Goal: Task Accomplishment & Management: Manage account settings

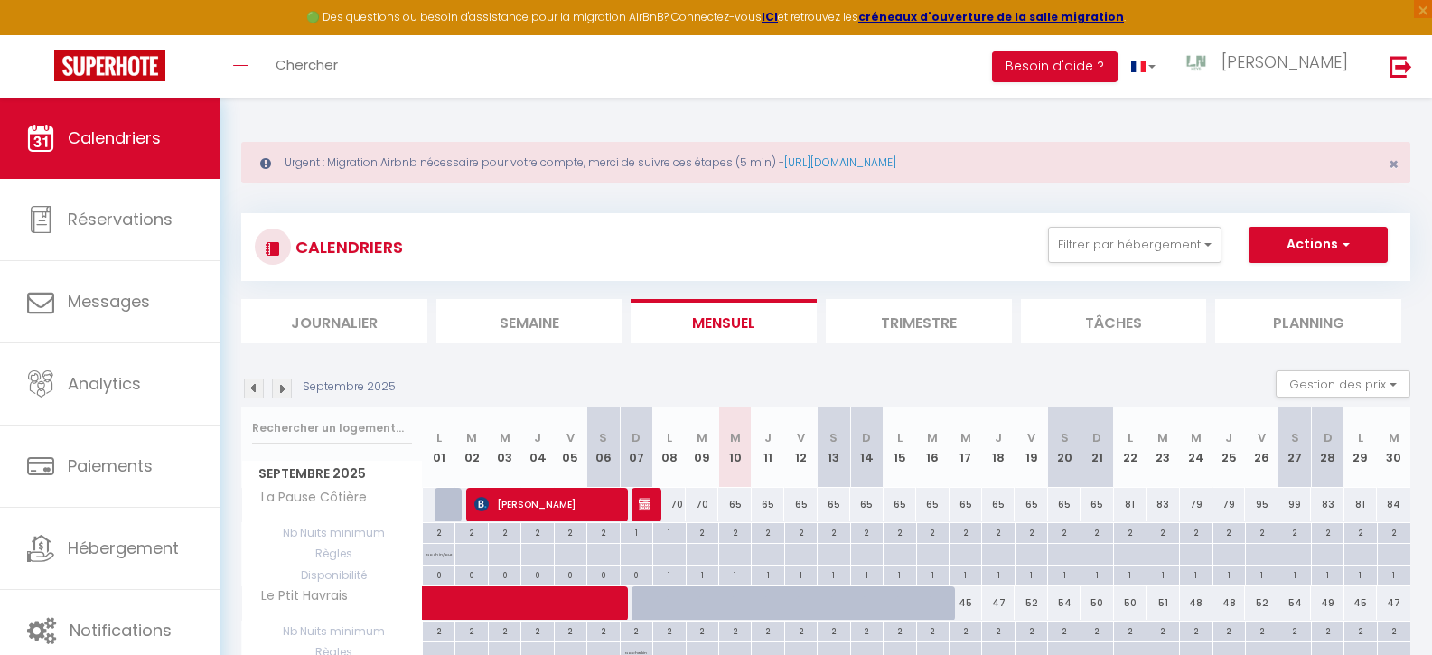
select select
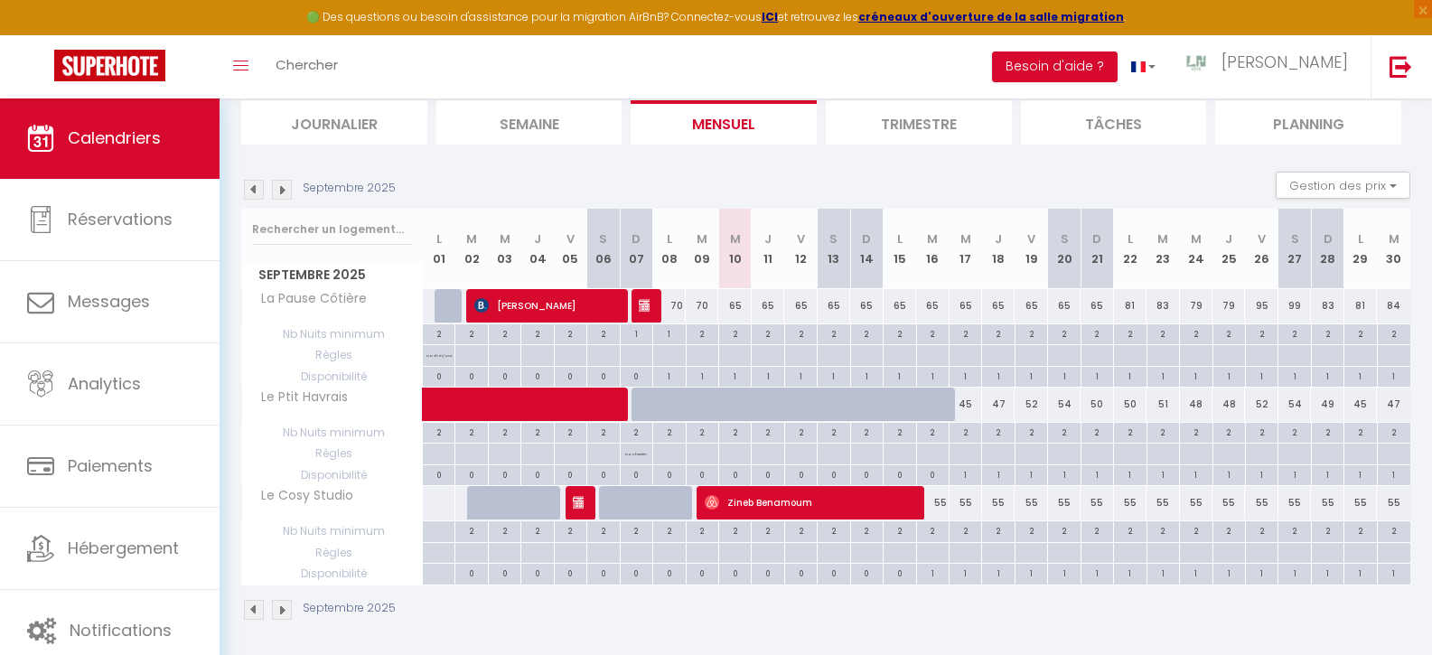
click at [739, 358] on div at bounding box center [735, 355] width 33 height 21
type input "Mer 10 Septembre 2025"
type input "Jeu 11 Septembre 2025"
select select
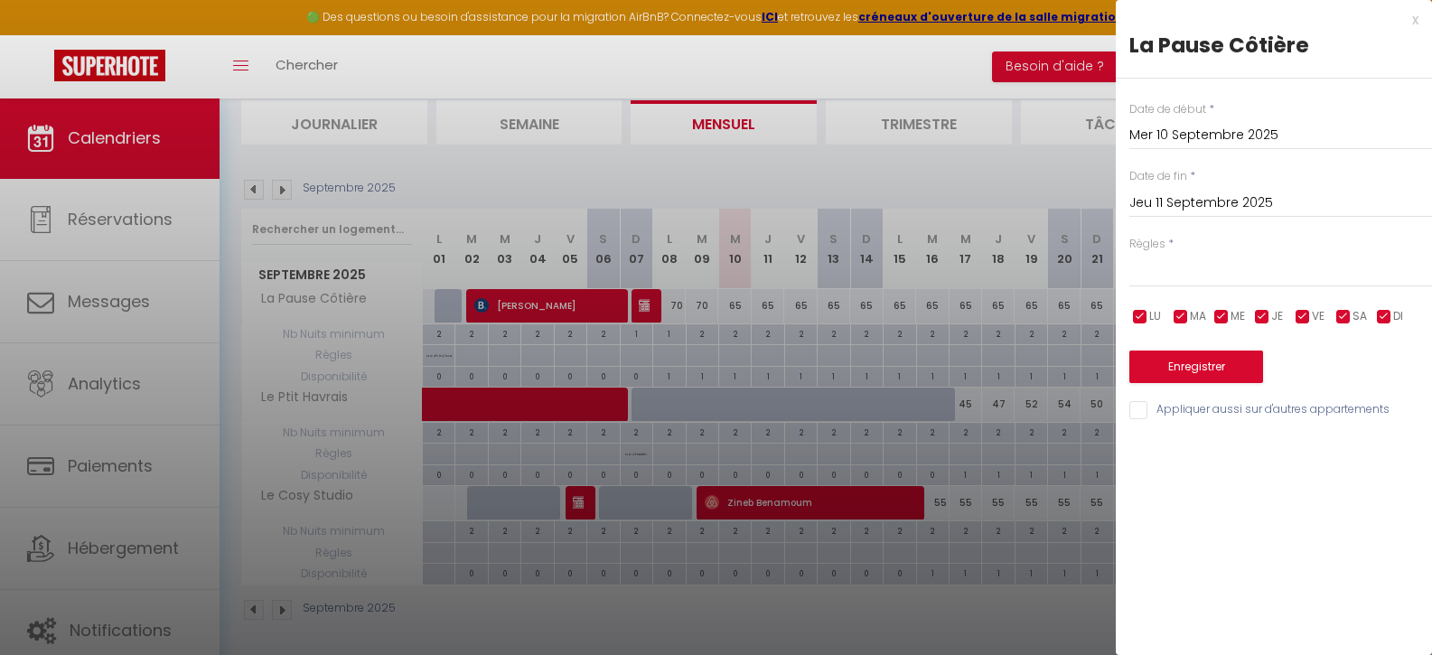
click at [737, 377] on div at bounding box center [716, 327] width 1432 height 655
select select
type input "undefined aN undefined NaN"
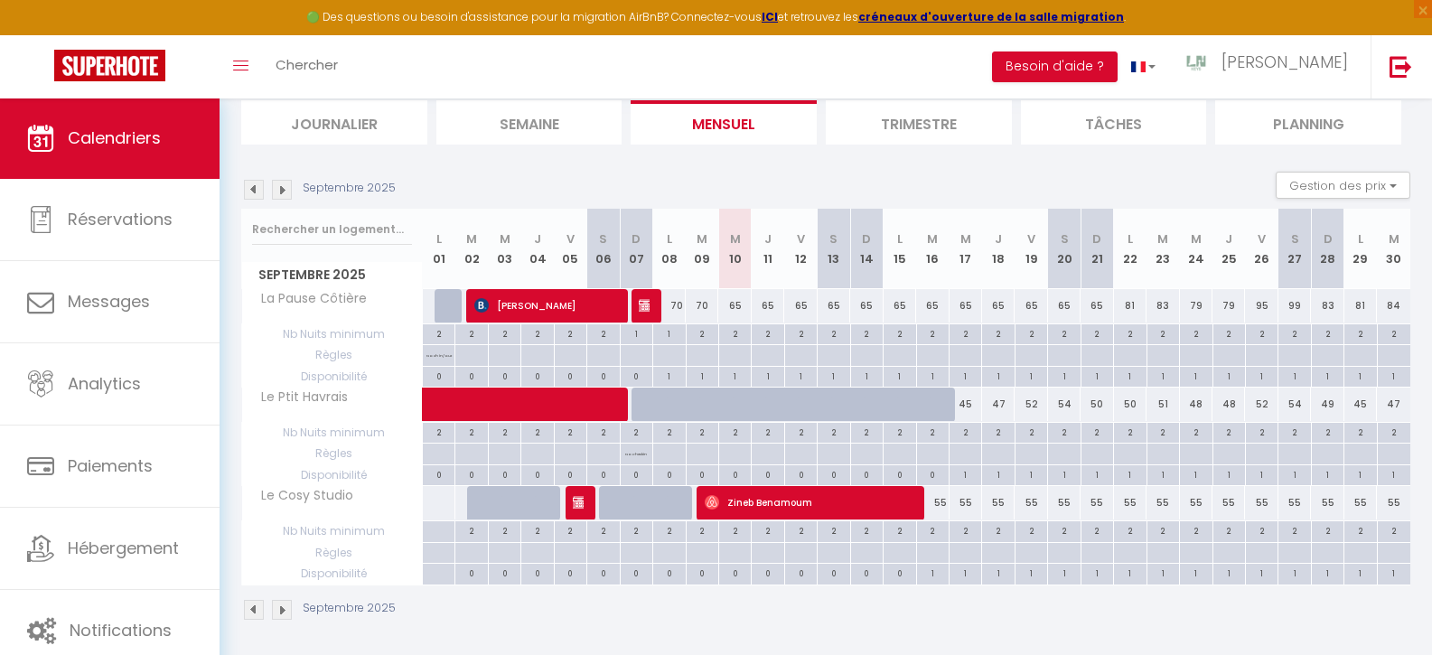
click at [737, 377] on div "1" at bounding box center [735, 375] width 32 height 17
select select "1"
type input "Mer 10 Septembre 2025"
type input "Jeu 11 Septembre 2025"
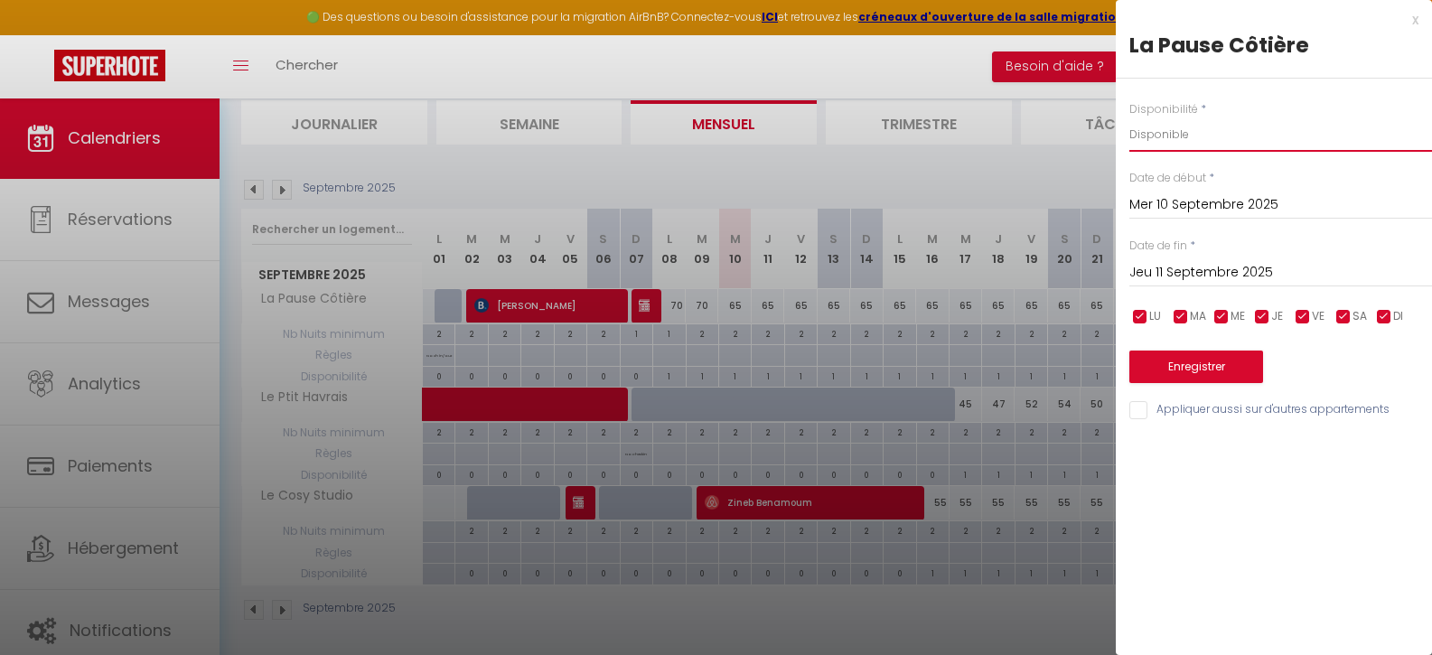
select select "0"
click at [1194, 366] on button "Enregistrer" at bounding box center [1197, 367] width 134 height 33
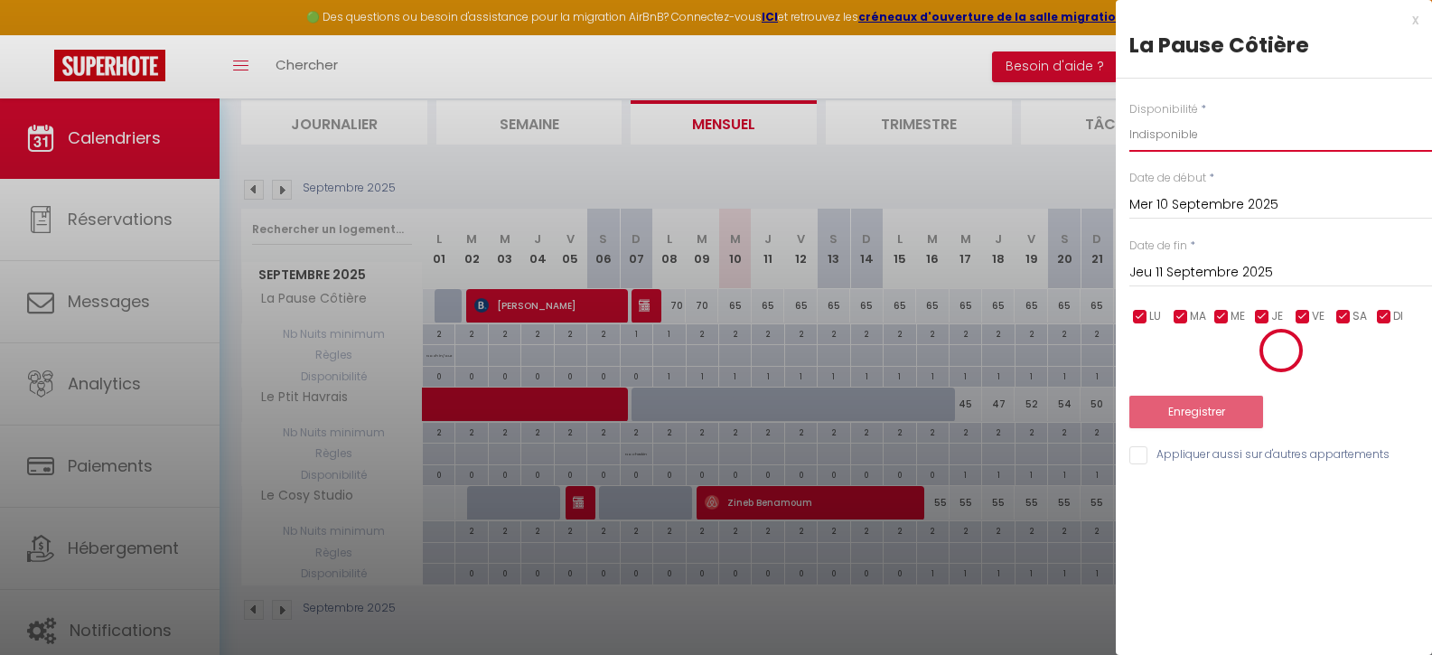
select select "0"
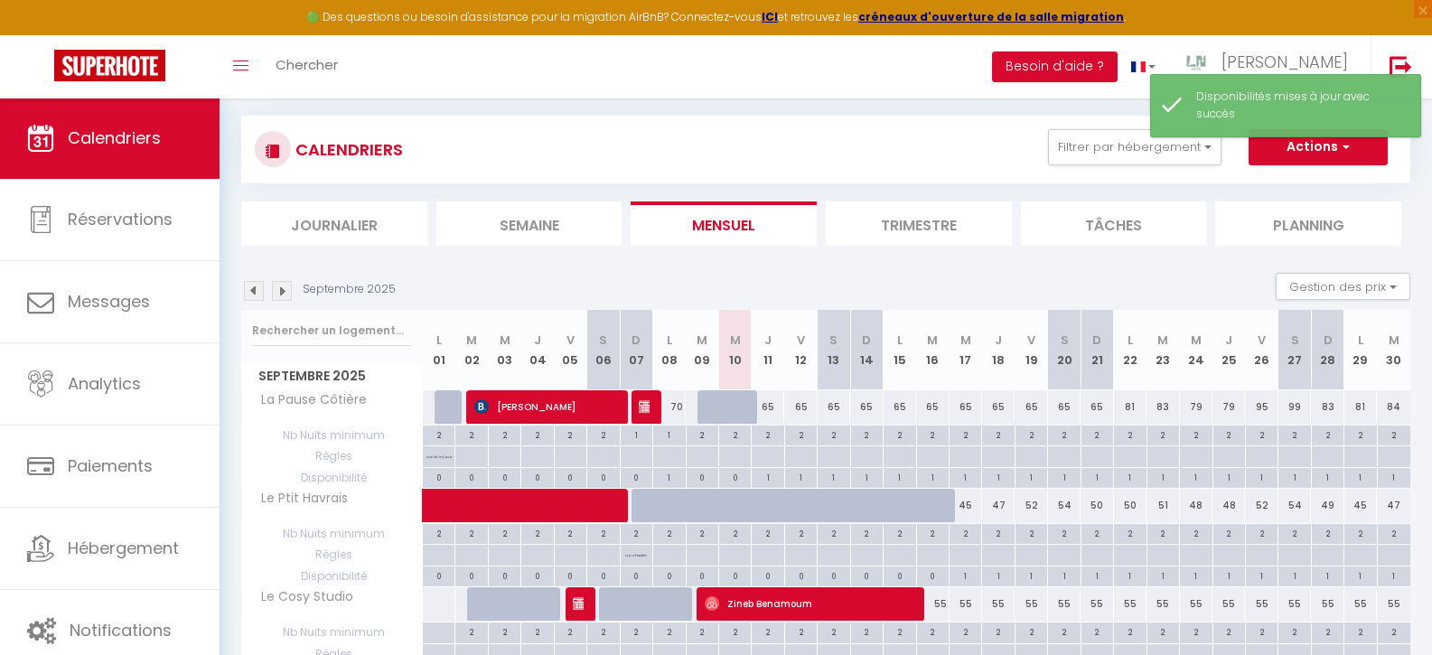
scroll to position [199, 0]
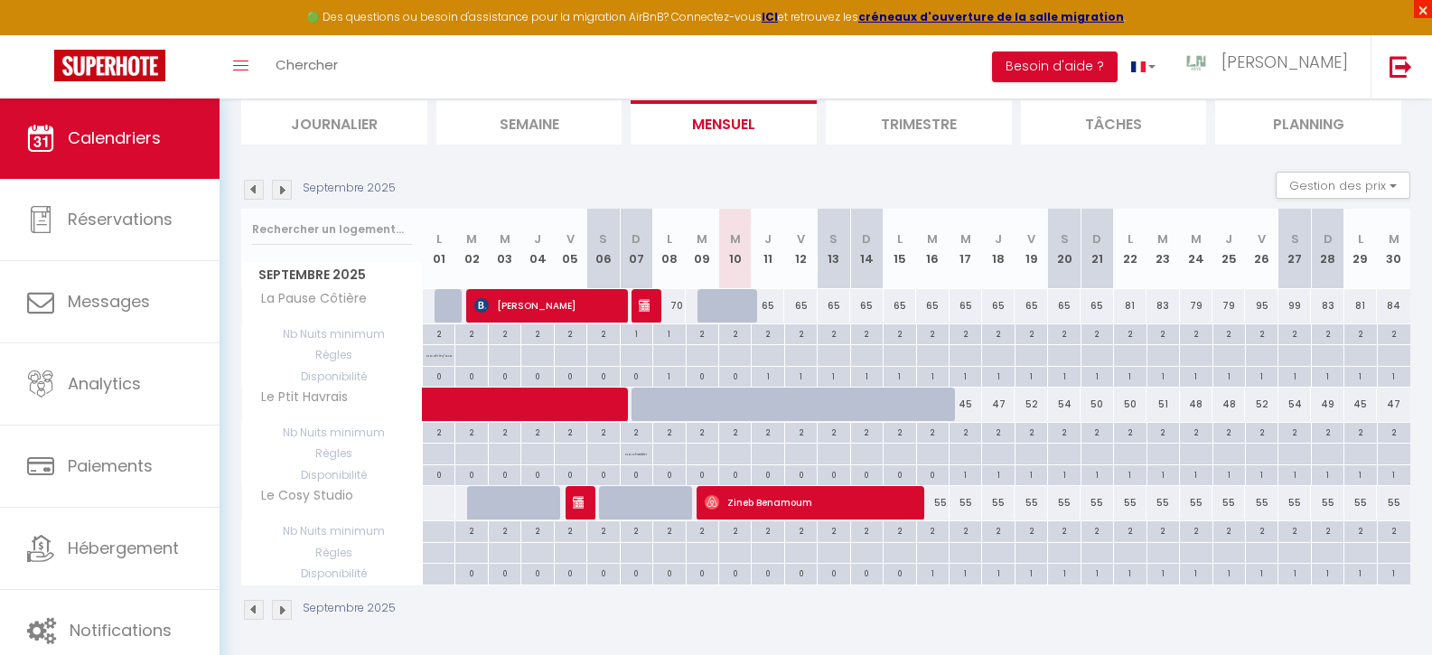
click at [1425, 7] on span "×" at bounding box center [1423, 9] width 18 height 18
